Goal: Find specific page/section: Find specific page/section

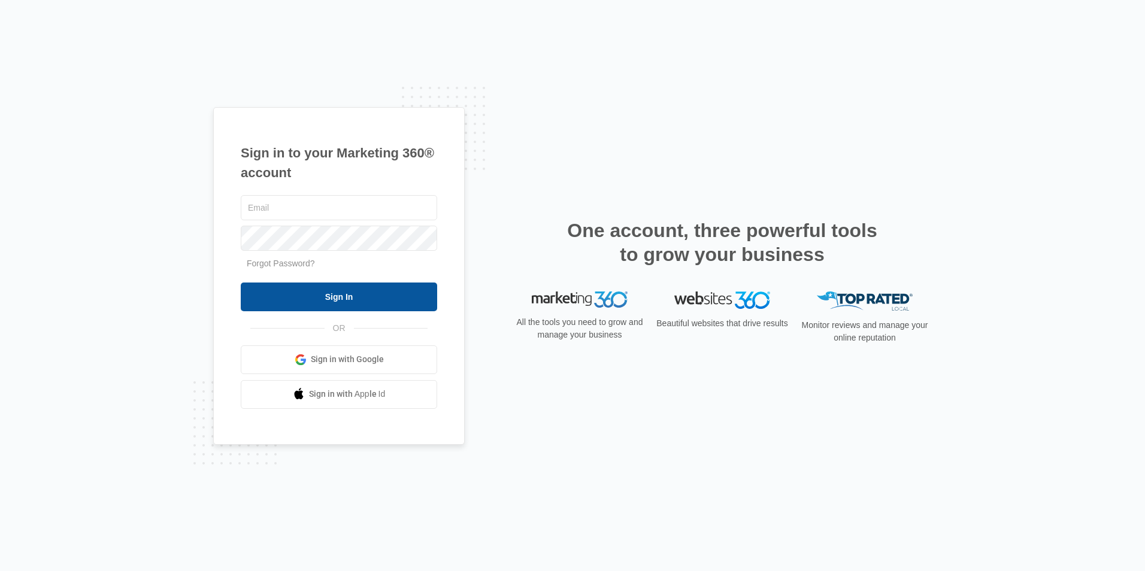
type input "[EMAIL_ADDRESS][DOMAIN_NAME]"
click at [355, 298] on input "Sign In" at bounding box center [339, 297] width 196 height 29
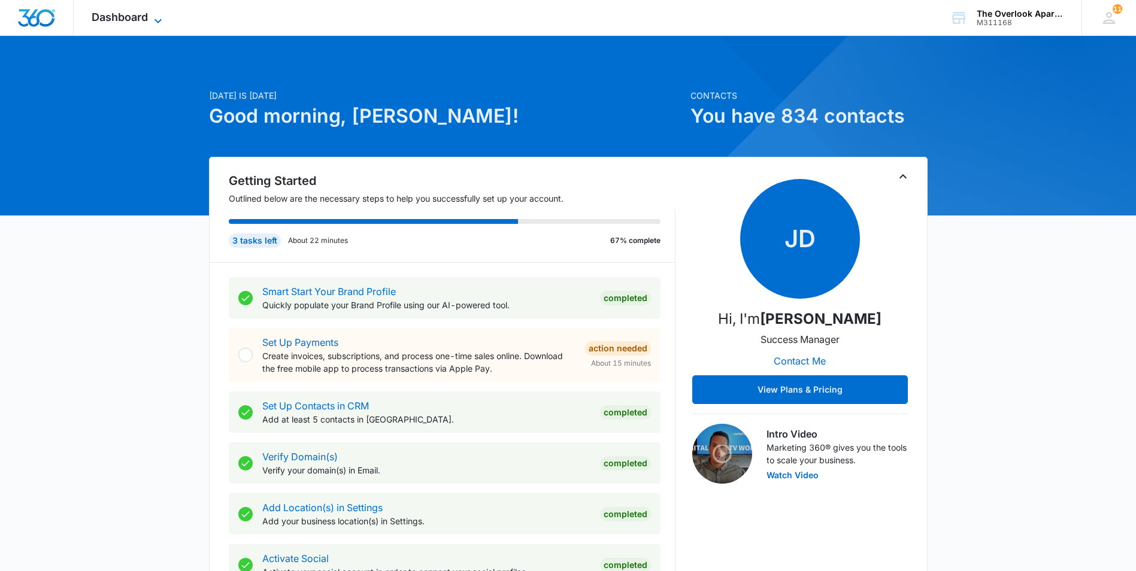
click at [143, 20] on span "Dashboard" at bounding box center [120, 17] width 56 height 13
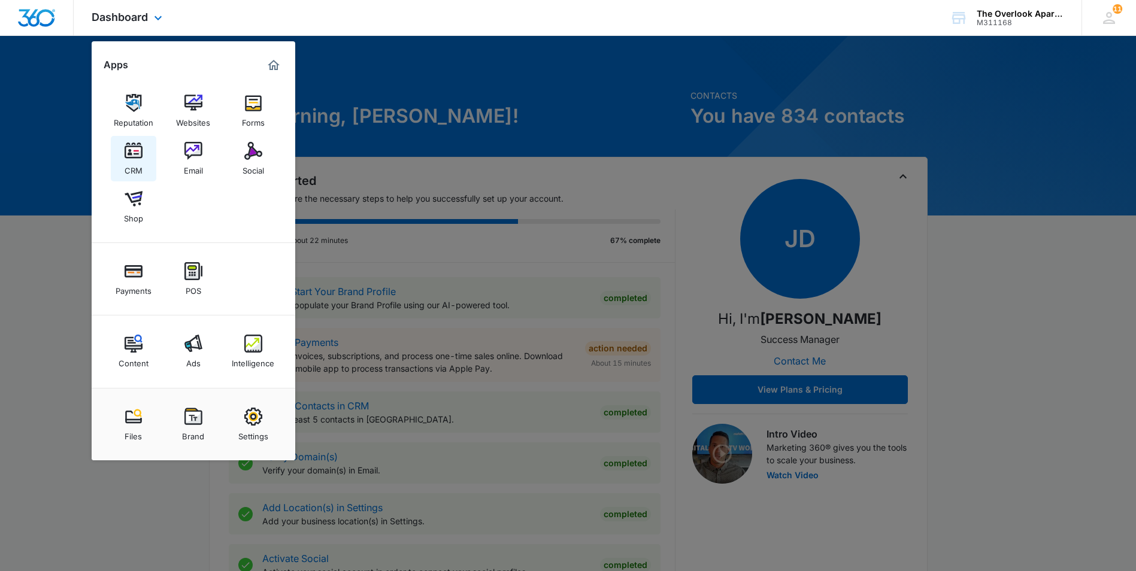
click at [129, 163] on div "CRM" at bounding box center [134, 168] width 18 height 16
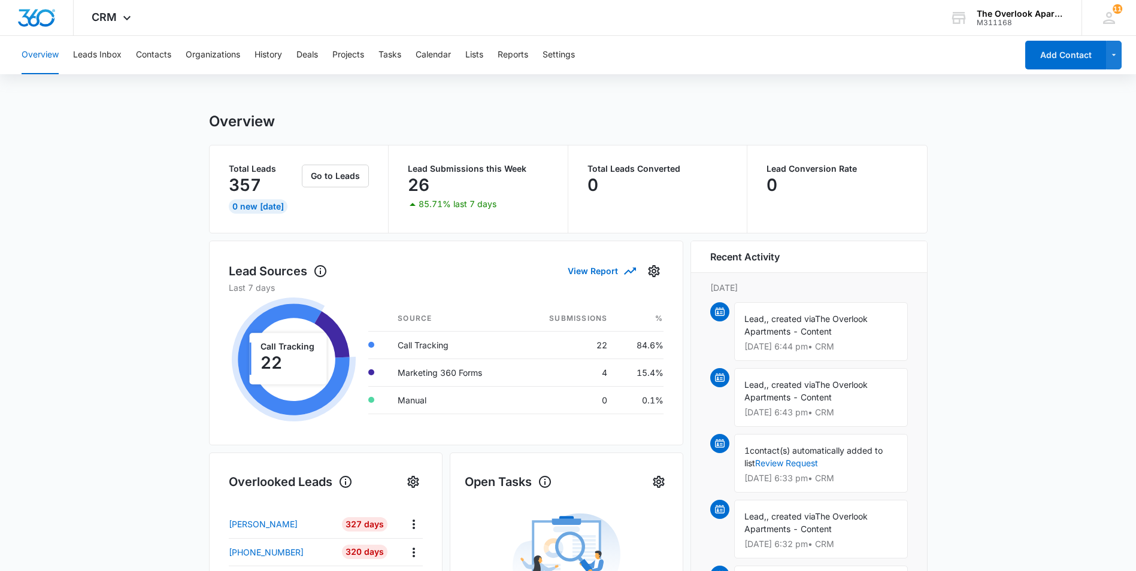
click at [173, 69] on div "Overview Leads Inbox Contacts Organizations History Deals Projects Tasks Calend…" at bounding box center [515, 55] width 1002 height 38
click at [163, 58] on button "Contacts" at bounding box center [153, 55] width 35 height 38
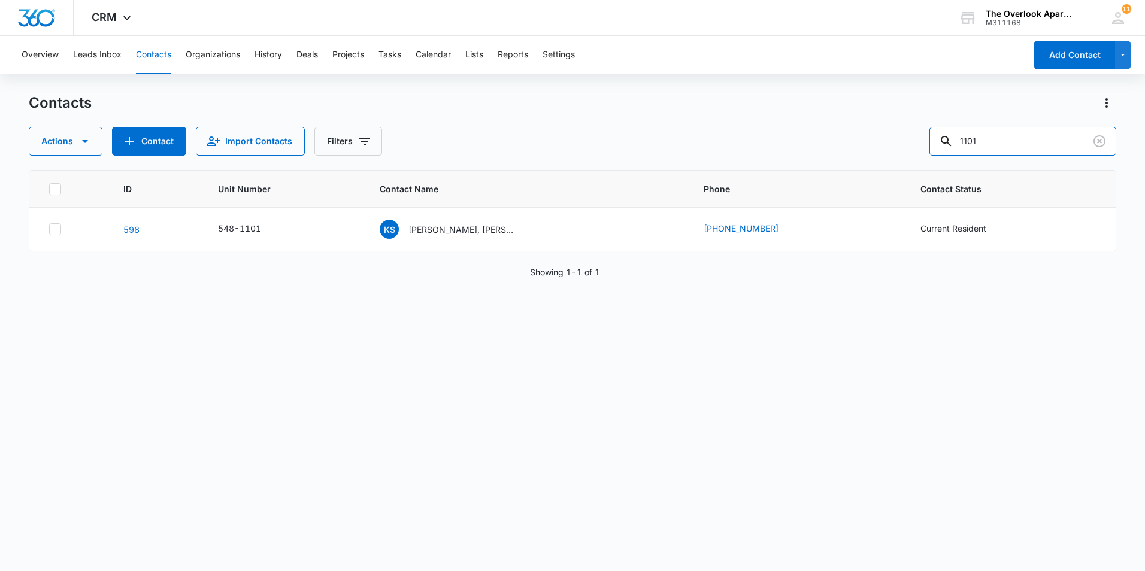
drag, startPoint x: 958, startPoint y: 156, endPoint x: 596, endPoint y: 149, distance: 362.8
click at [596, 150] on div "Actions Contact Import Contacts Filters 1101" at bounding box center [572, 141] width 1087 height 29
type input "9308"
click at [437, 241] on td "CR Chase Roberts & Trystan Andersen" at bounding box center [527, 230] width 324 height 44
click at [442, 231] on p "Chase Roberts & Trystan Andersen" at bounding box center [462, 229] width 108 height 13
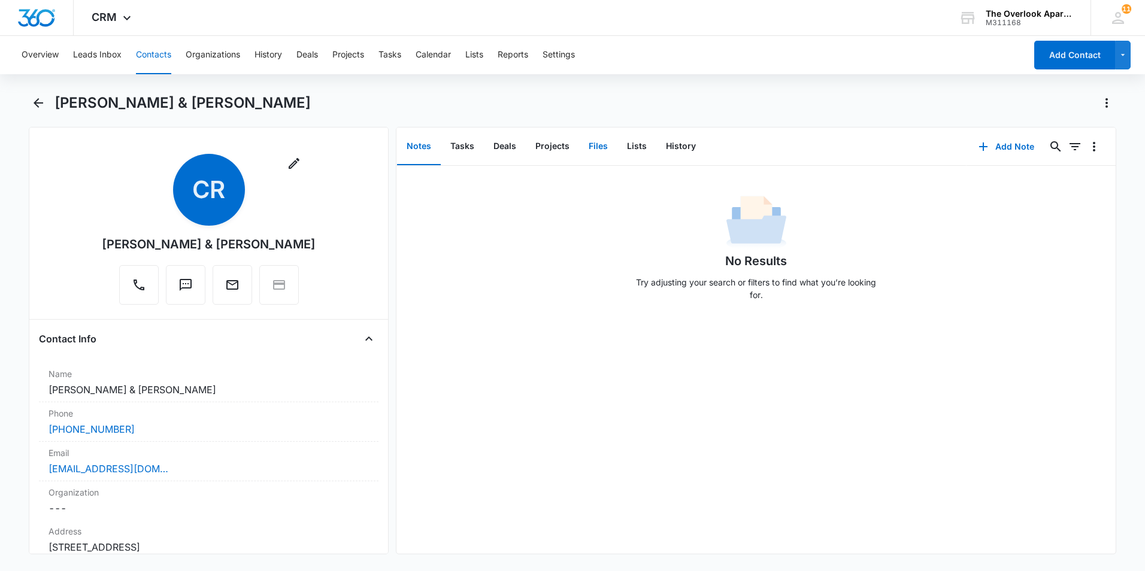
click at [597, 150] on button "Files" at bounding box center [598, 146] width 38 height 37
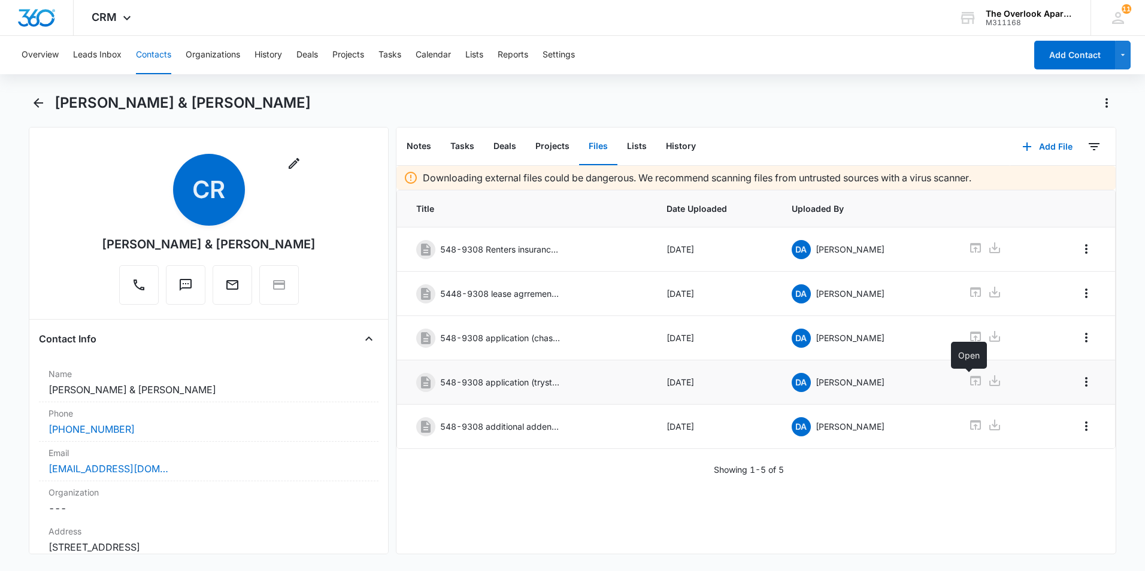
click at [968, 381] on icon at bounding box center [975, 381] width 14 height 14
